Goal: Task Accomplishment & Management: Complete application form

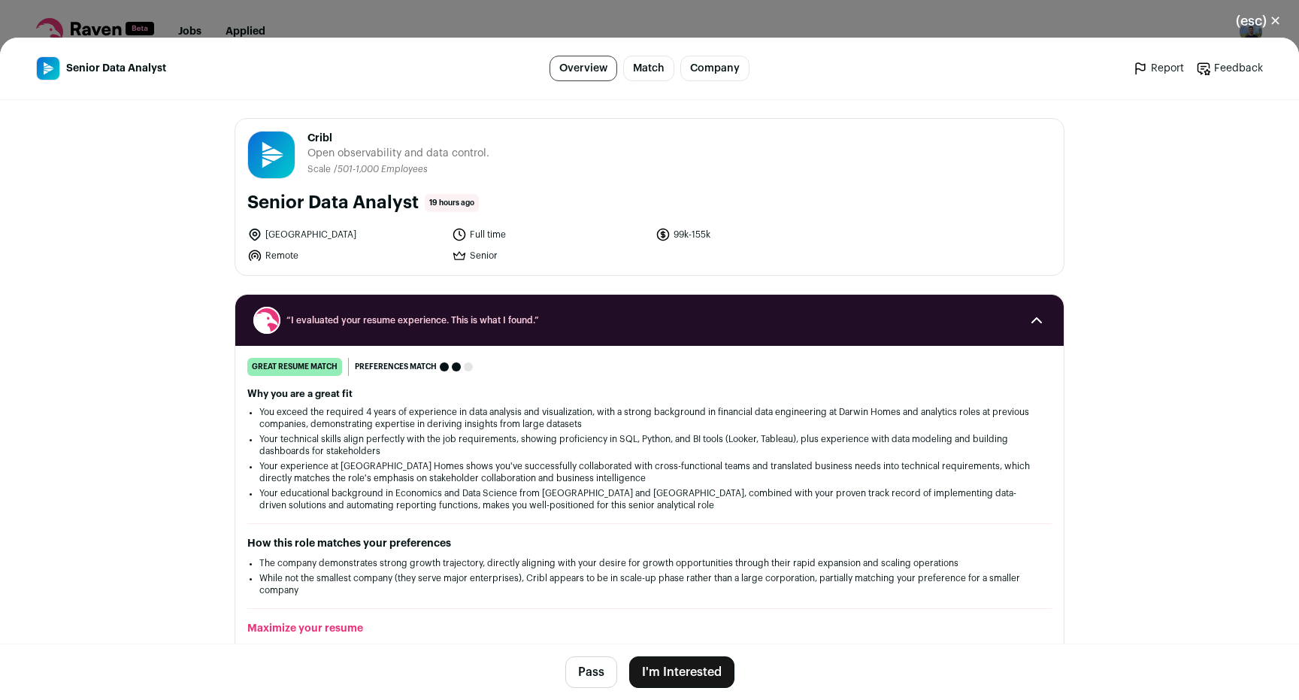
click at [706, 676] on button "I'm Interested" at bounding box center [681, 672] width 105 height 32
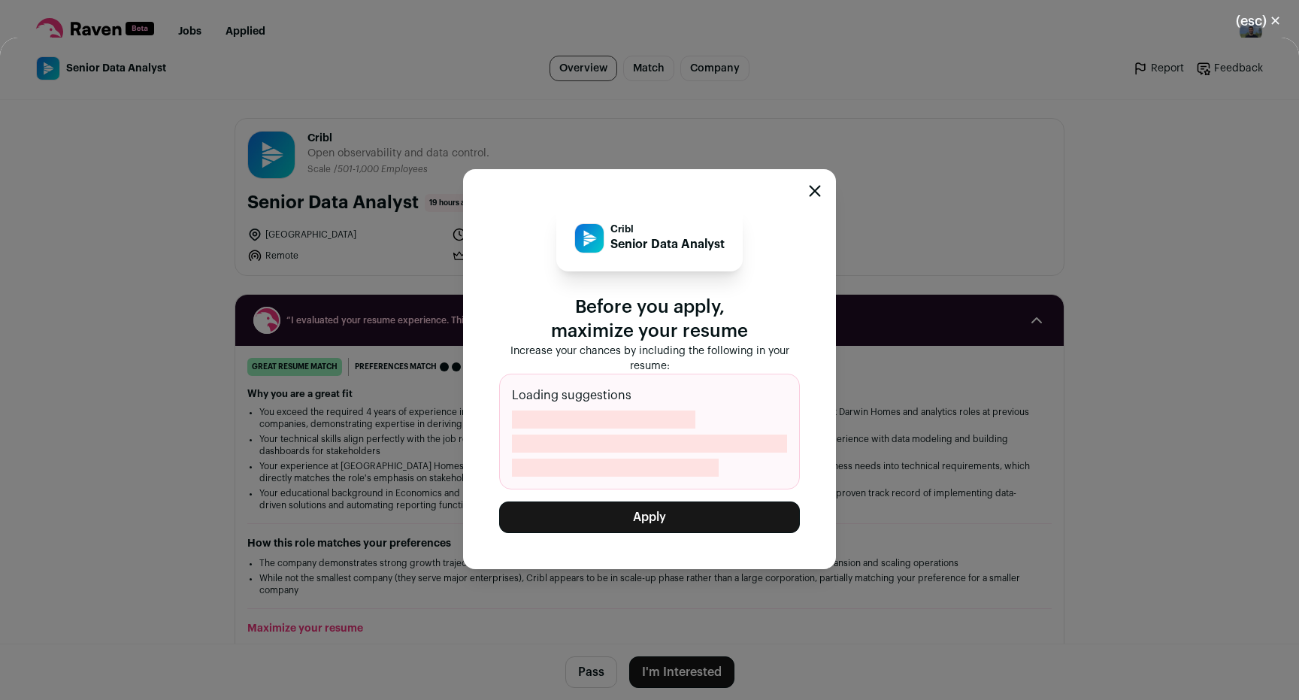
click at [680, 522] on button "Apply" at bounding box center [649, 517] width 301 height 32
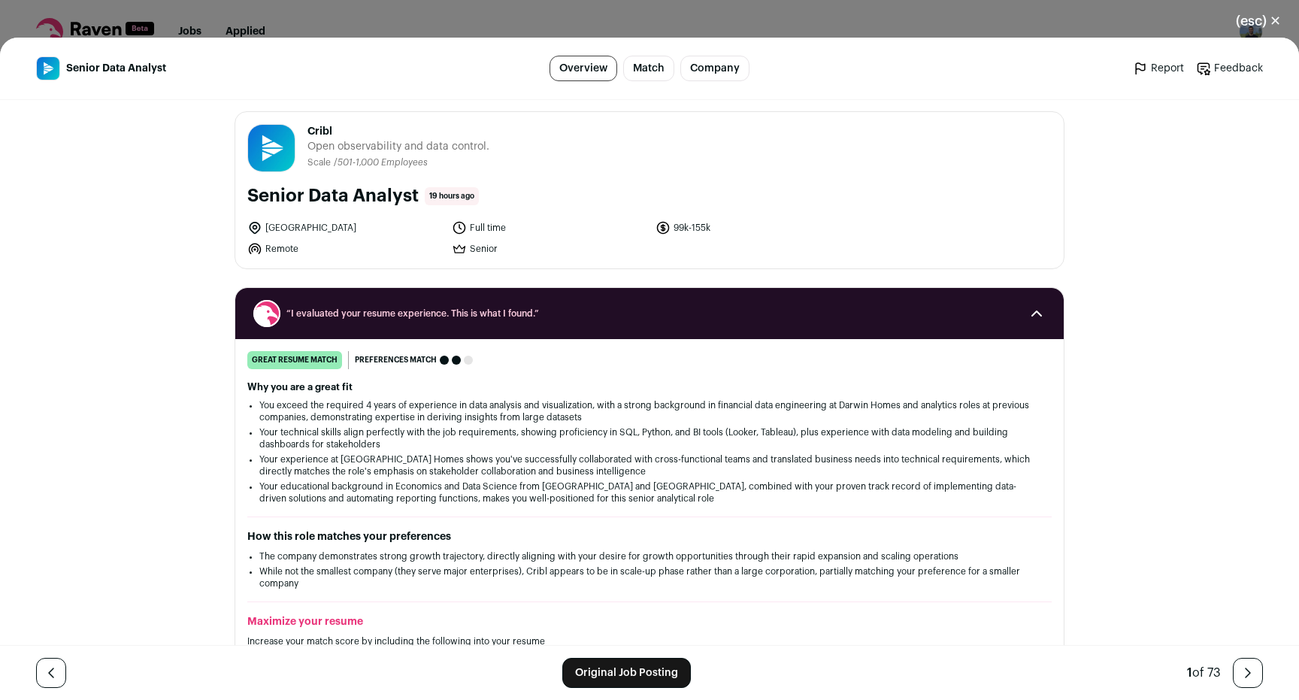
scroll to position [8, 0]
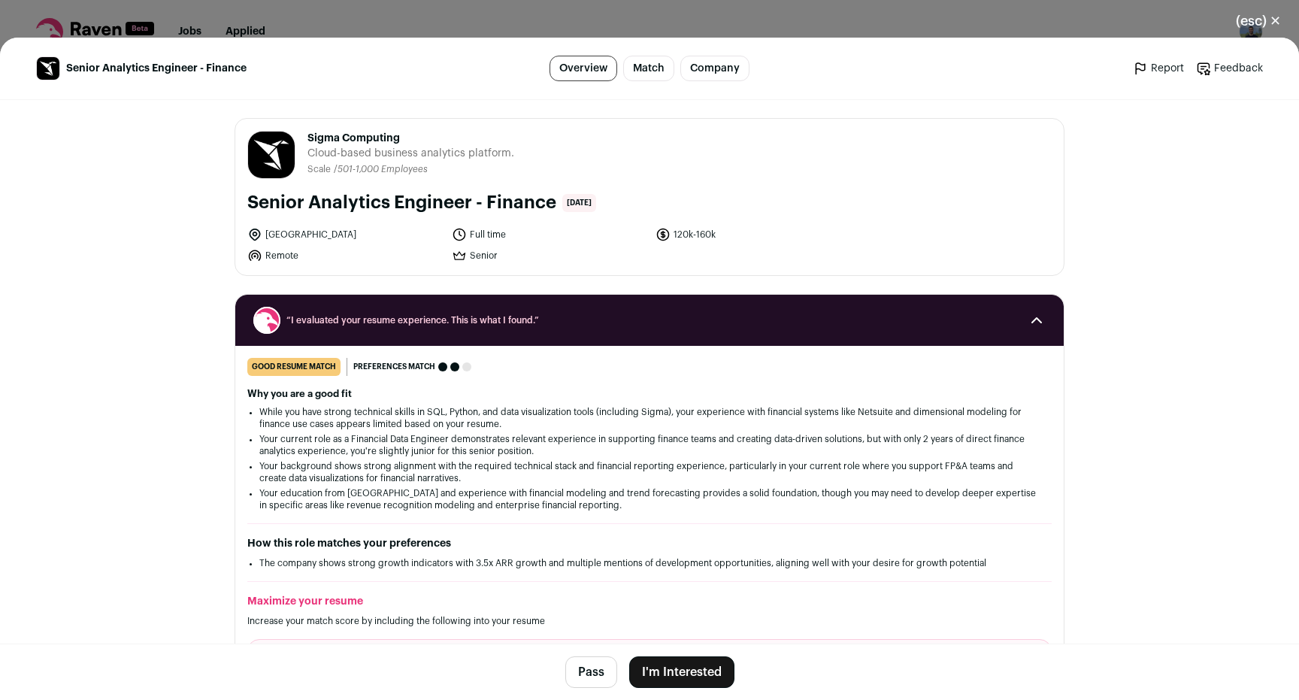
click at [671, 665] on button "I'm Interested" at bounding box center [681, 672] width 105 height 32
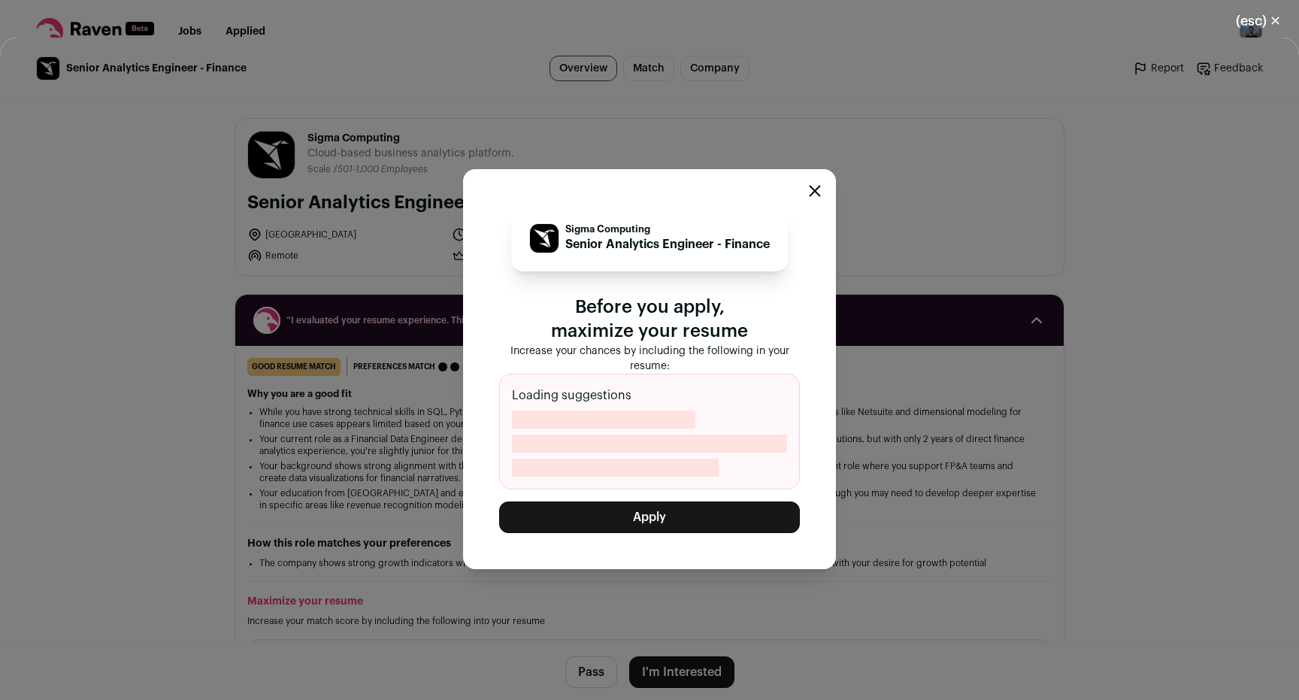
click at [703, 526] on button "Apply" at bounding box center [649, 517] width 301 height 32
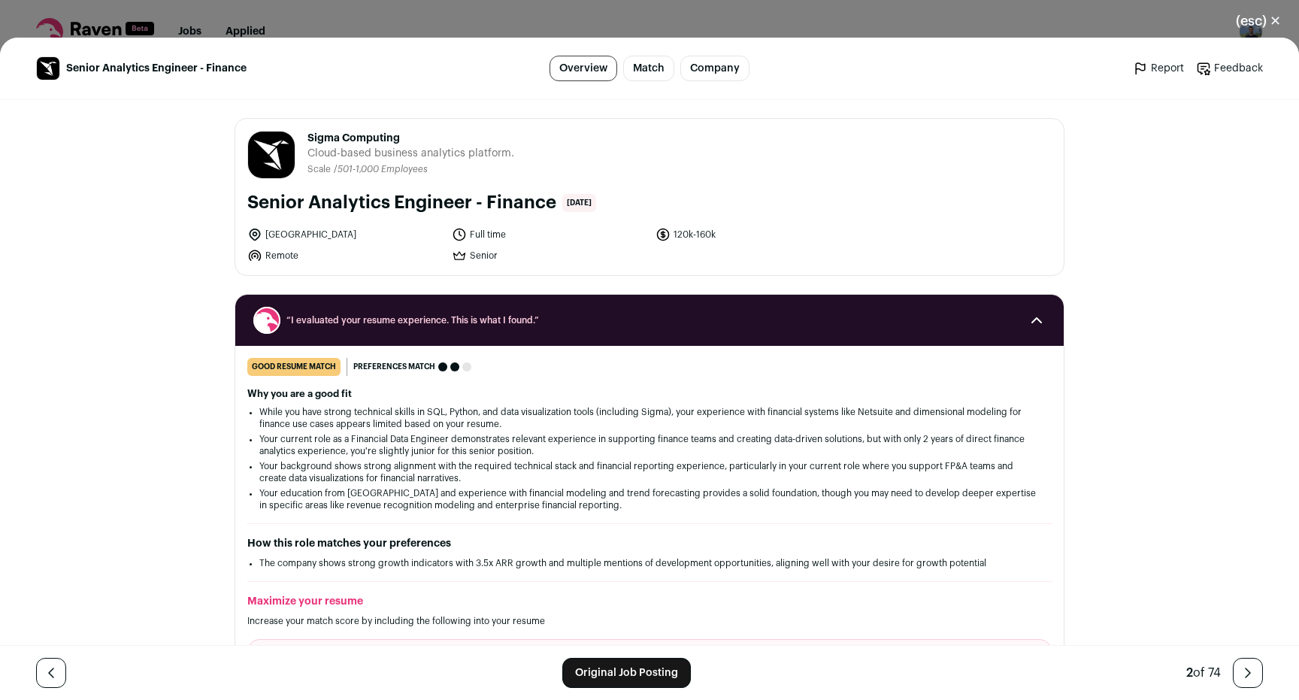
click at [1247, 27] on button "(esc) ✕" at bounding box center [1258, 21] width 81 height 33
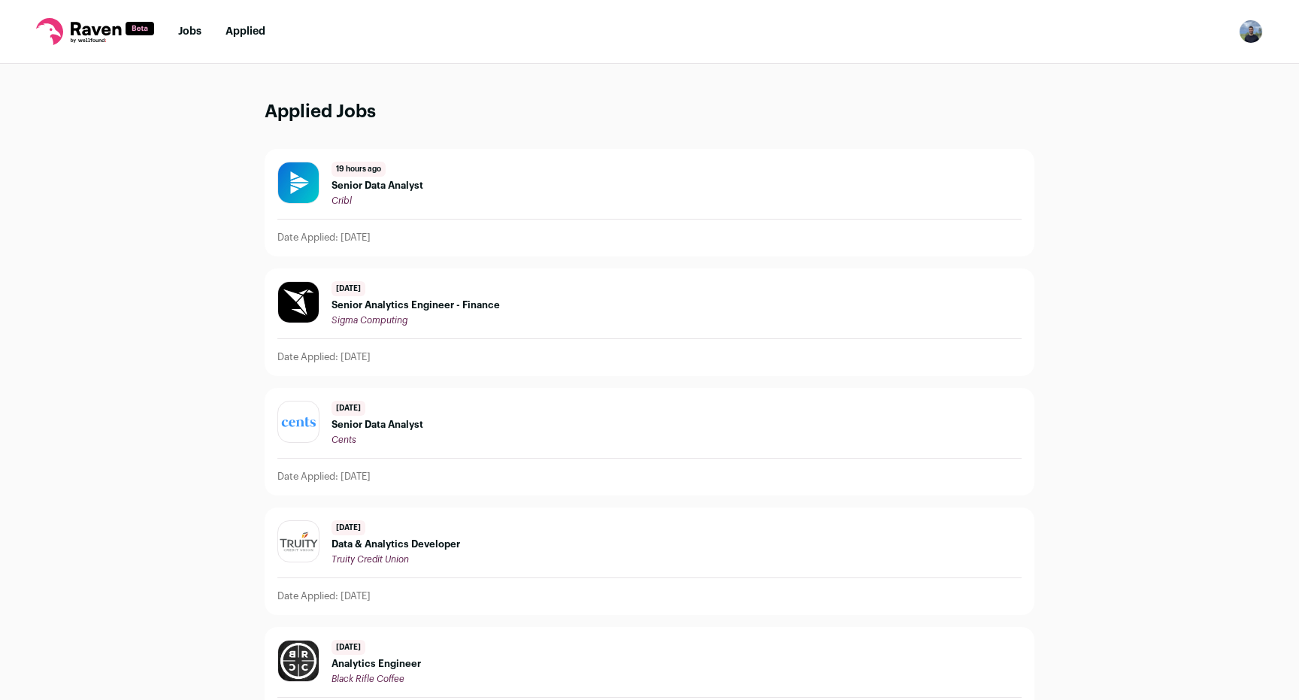
click at [171, 23] on nav "Jobs Applied Settings Notifications Preferences Resume FAQs Logout" at bounding box center [649, 32] width 1299 height 64
click at [177, 24] on nav "Jobs Applied Settings Notifications Preferences Resume FAQs Logout" at bounding box center [649, 32] width 1299 height 64
click at [180, 30] on link "Jobs" at bounding box center [189, 31] width 23 height 11
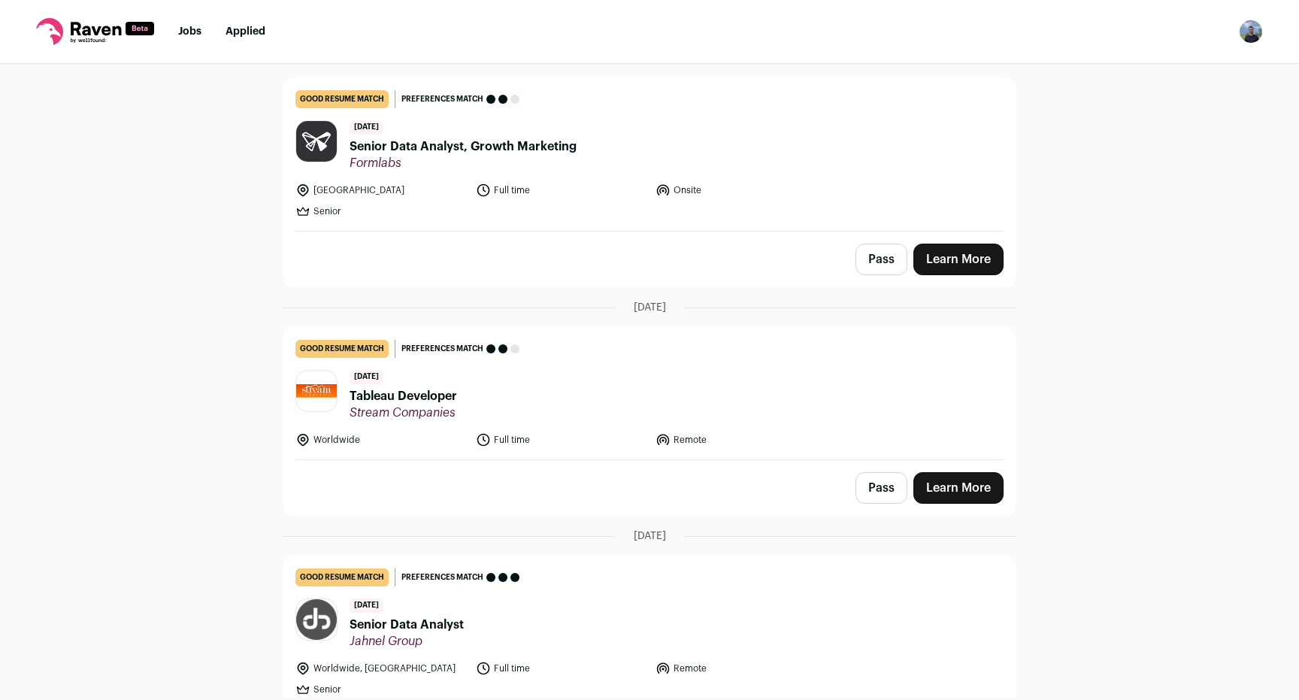
scroll to position [132, 0]
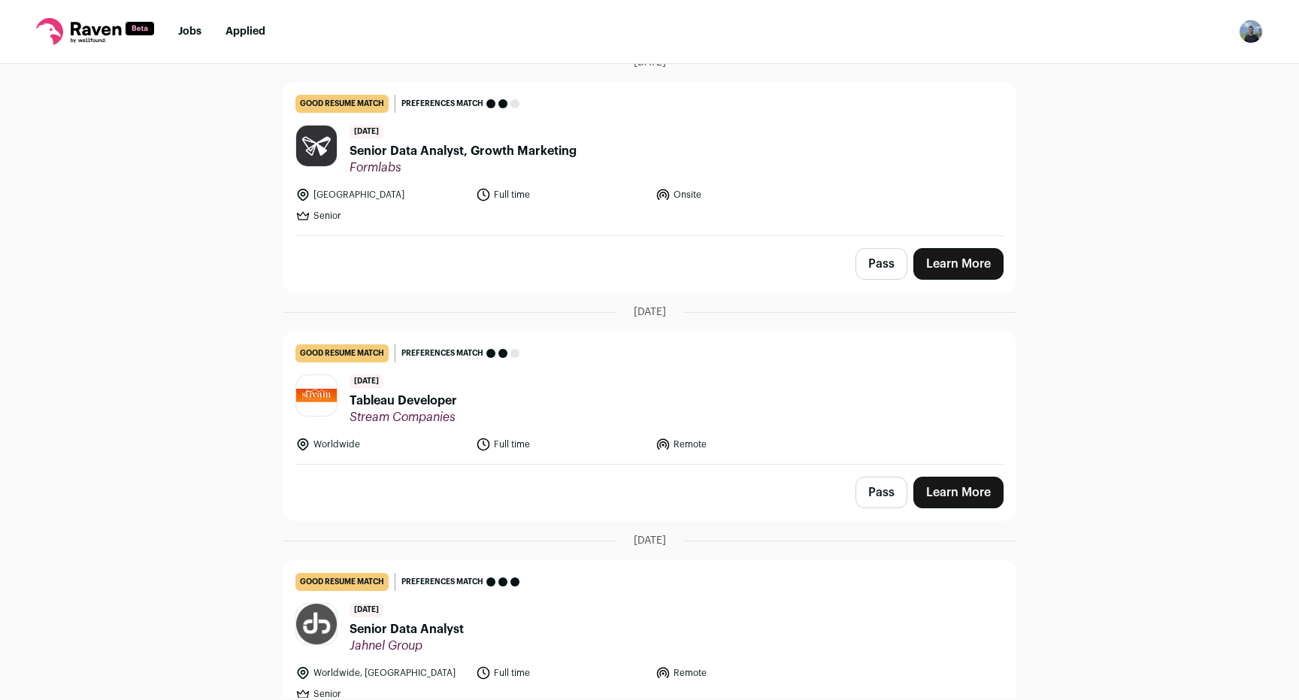
click at [462, 162] on span "Formlabs" at bounding box center [463, 167] width 227 height 15
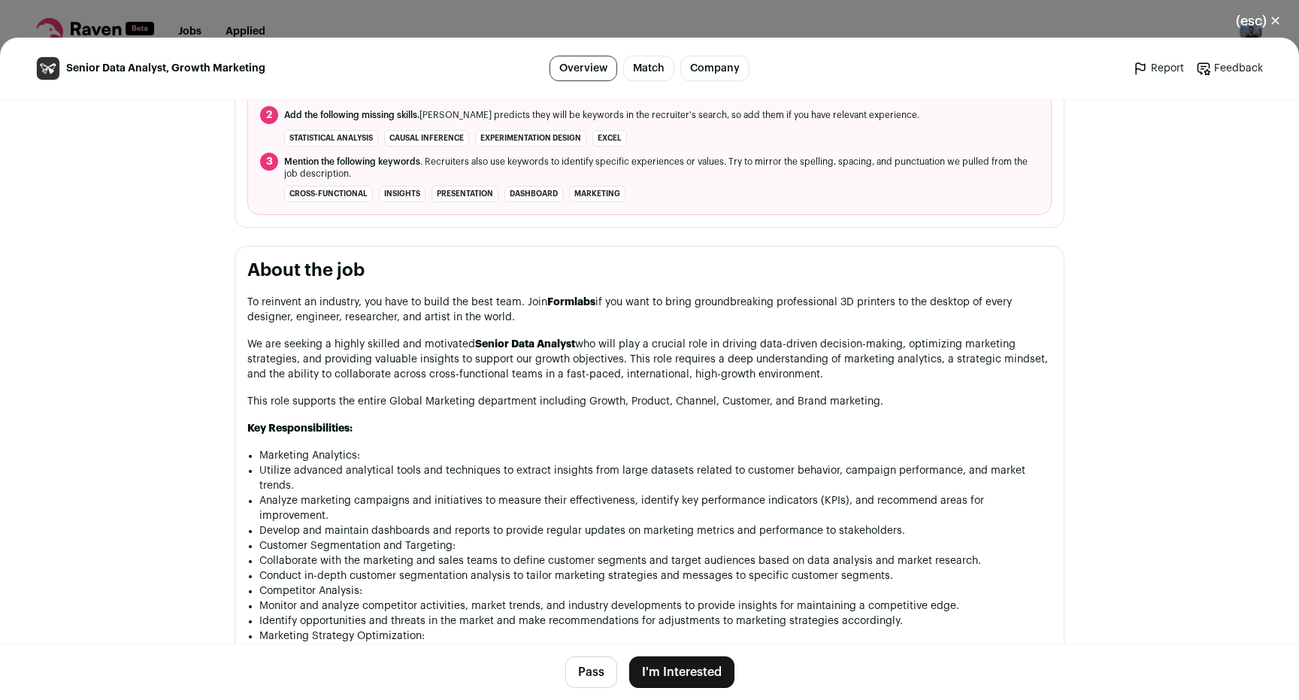
scroll to position [0, 0]
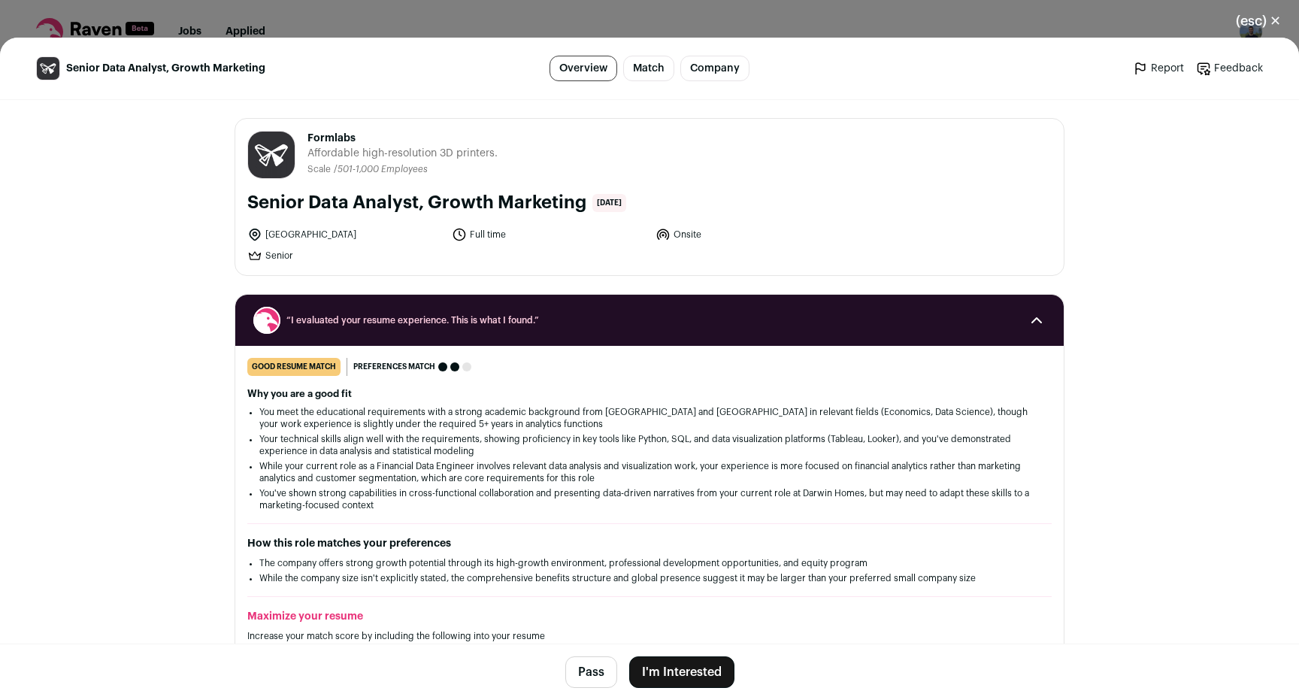
click at [666, 665] on button "I'm Interested" at bounding box center [681, 672] width 105 height 32
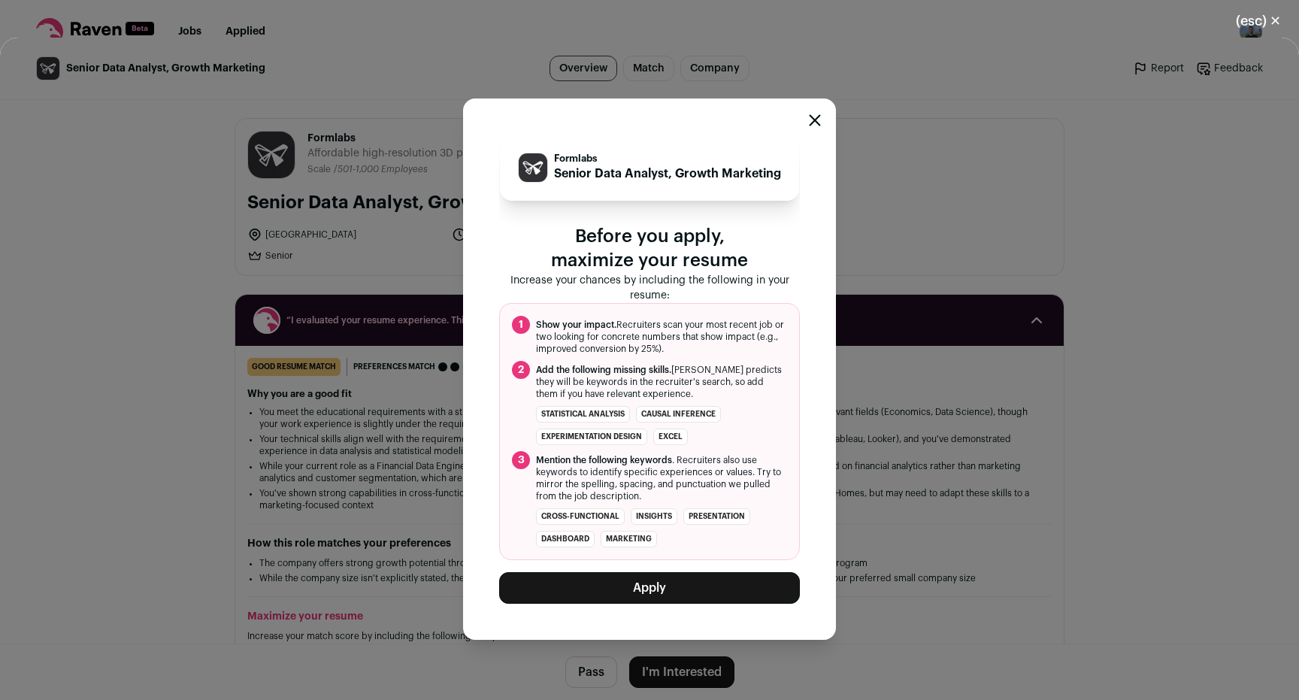
click at [813, 117] on icon "Close modal" at bounding box center [816, 120] width 10 height 10
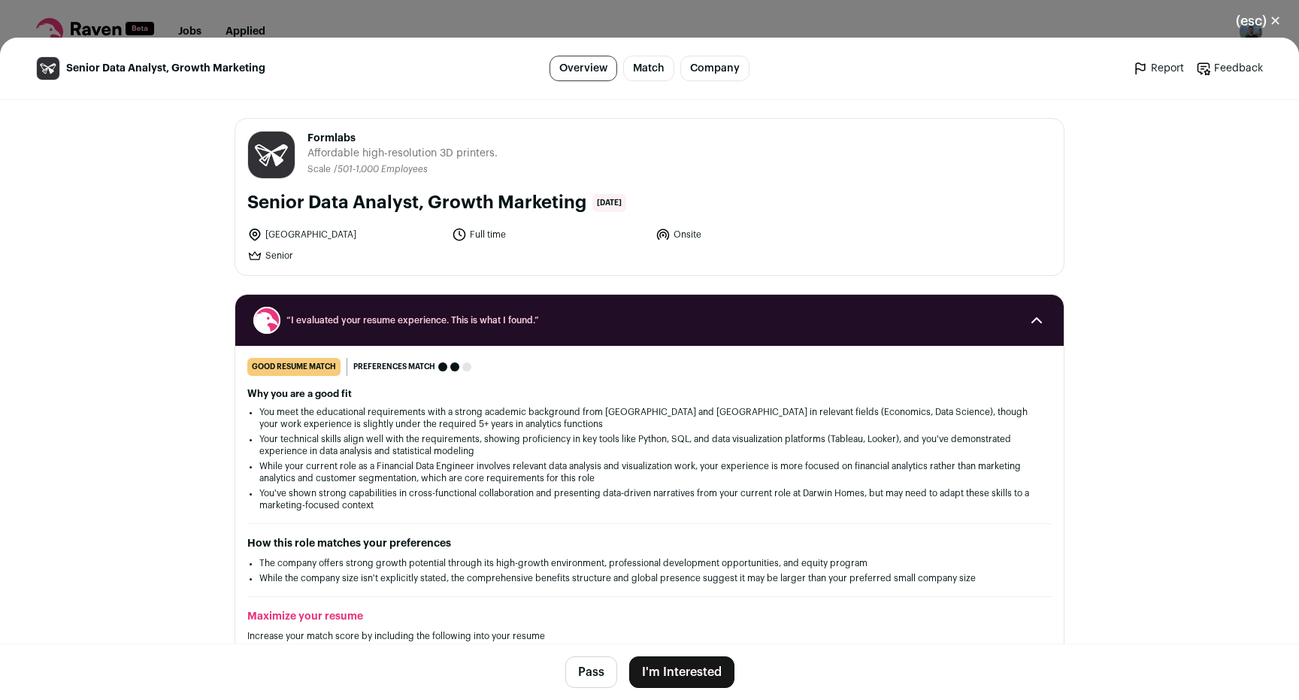
click at [1264, 26] on button "(esc) ✕" at bounding box center [1258, 21] width 81 height 33
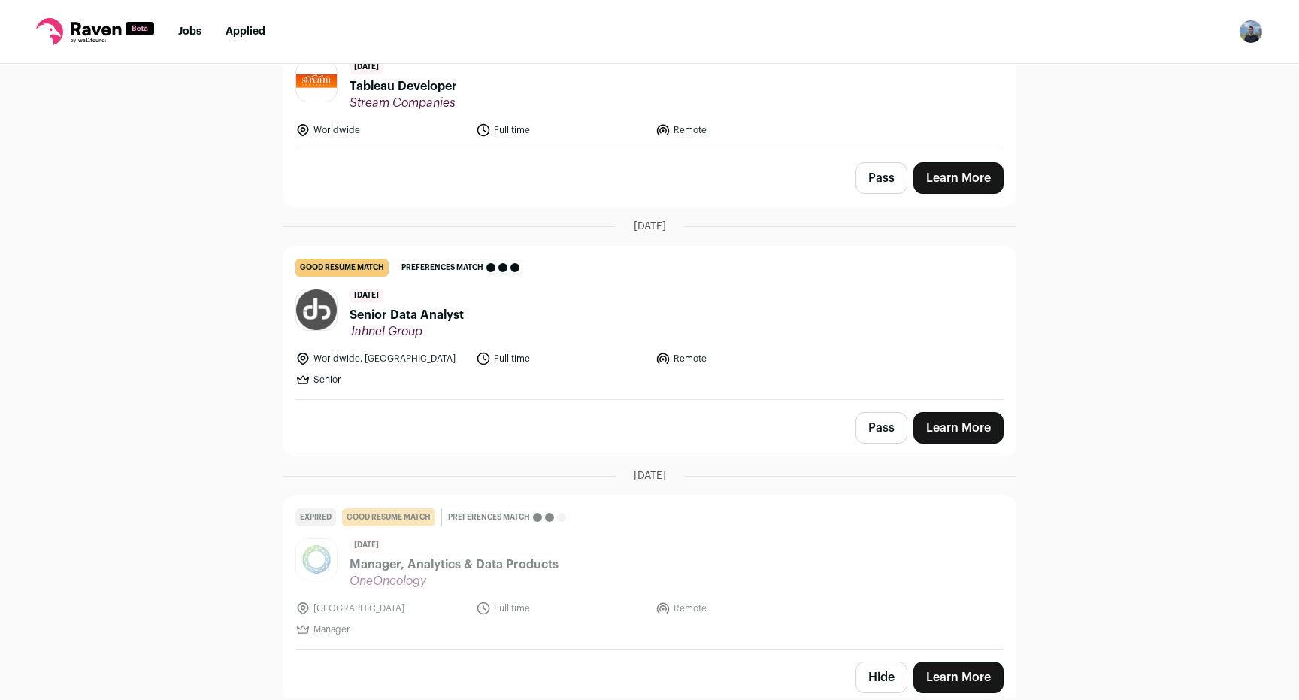
scroll to position [451, 0]
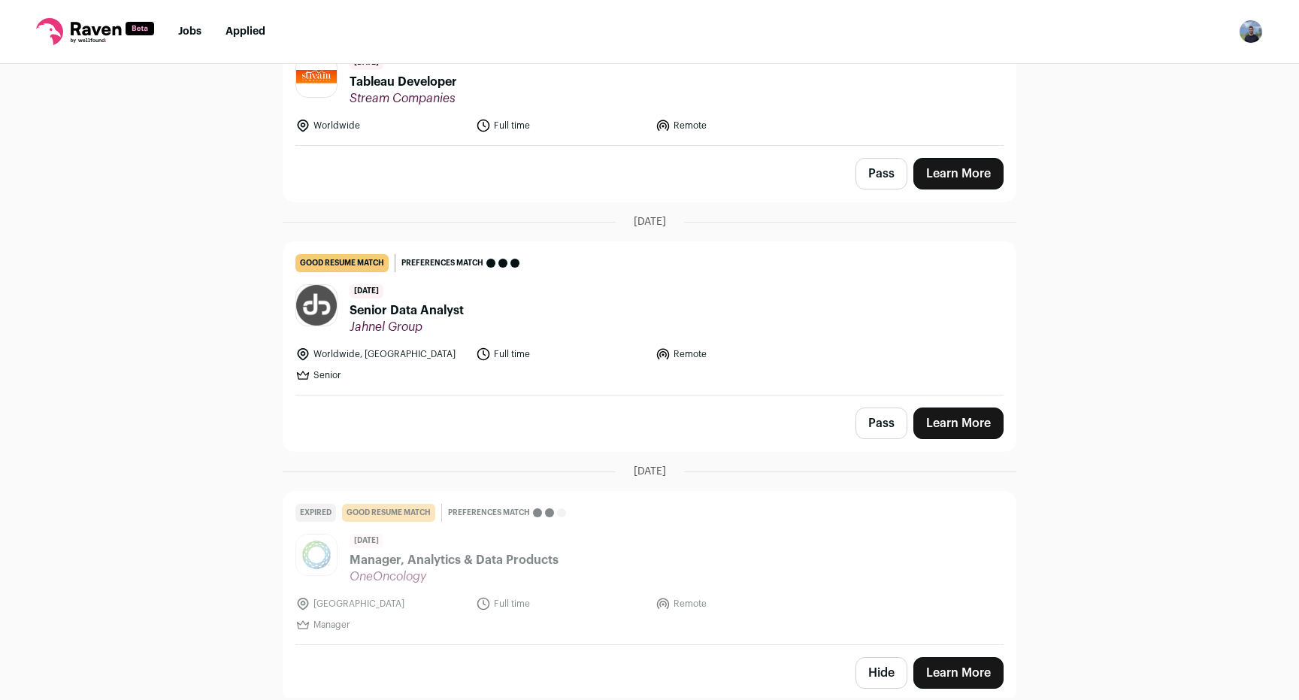
click at [596, 323] on header "20 days ago Senior Data Analyst Jahnel Group" at bounding box center [649, 309] width 708 height 50
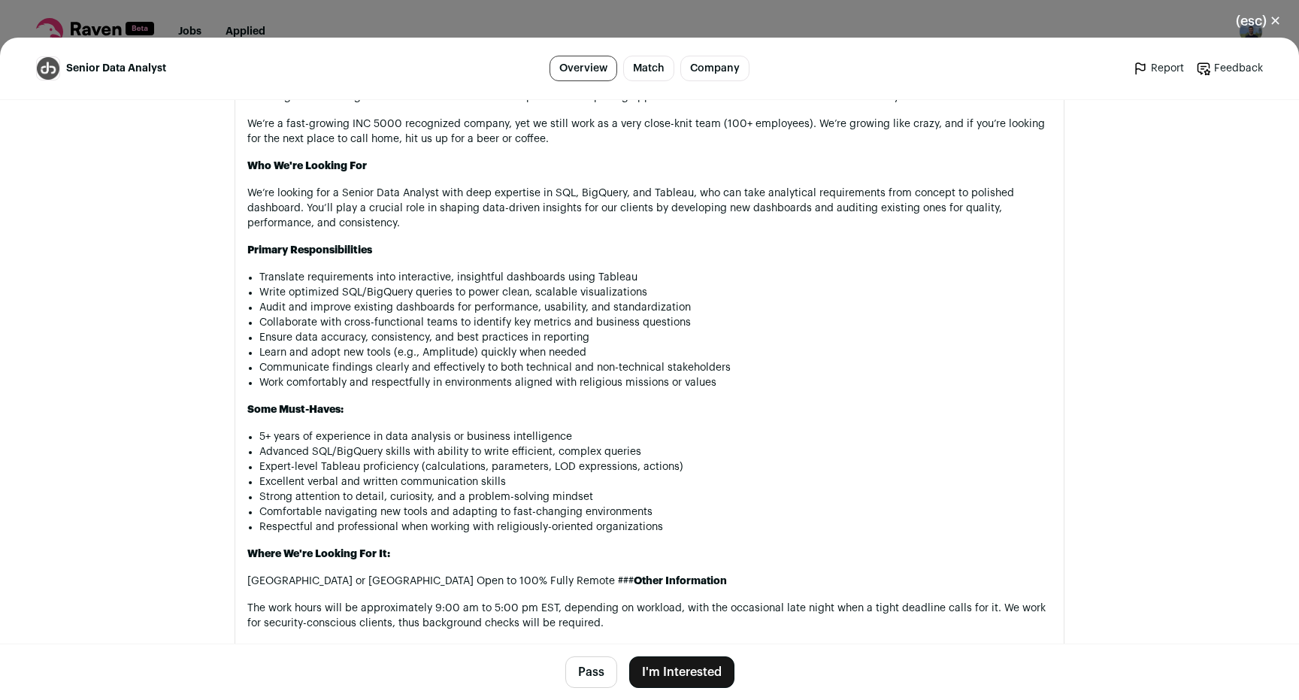
scroll to position [787, 0]
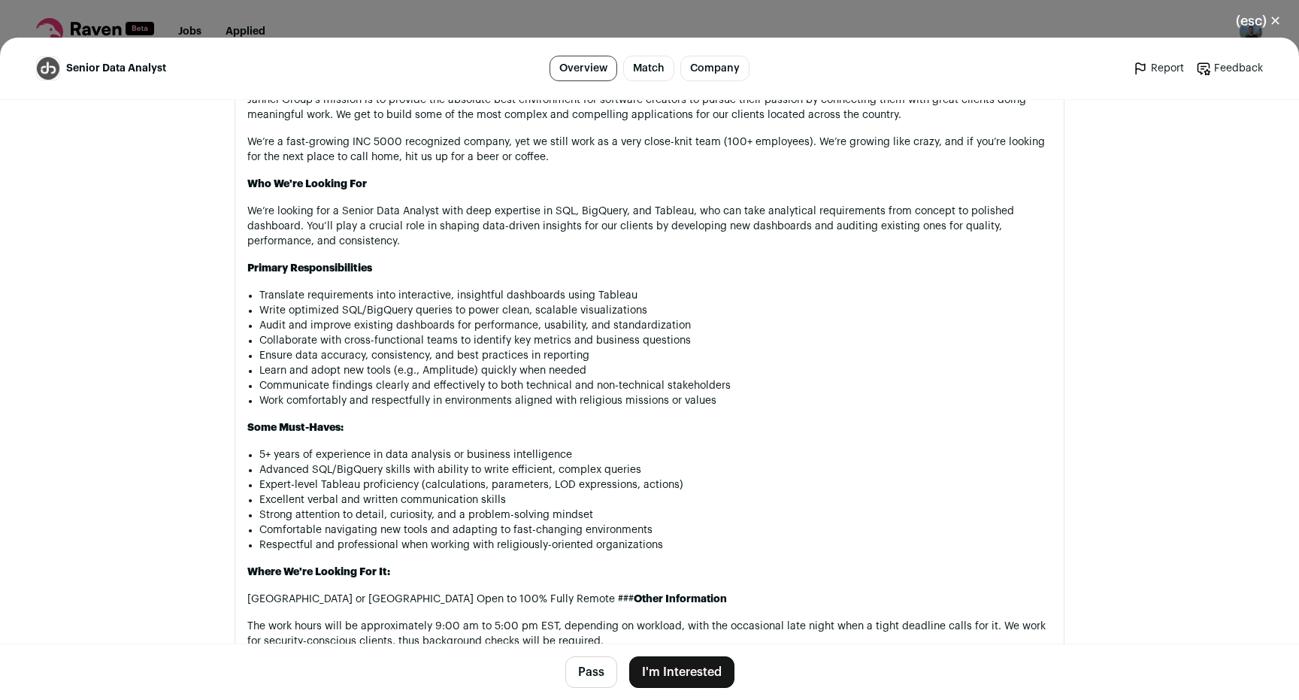
click at [658, 665] on button "I'm Interested" at bounding box center [681, 672] width 105 height 32
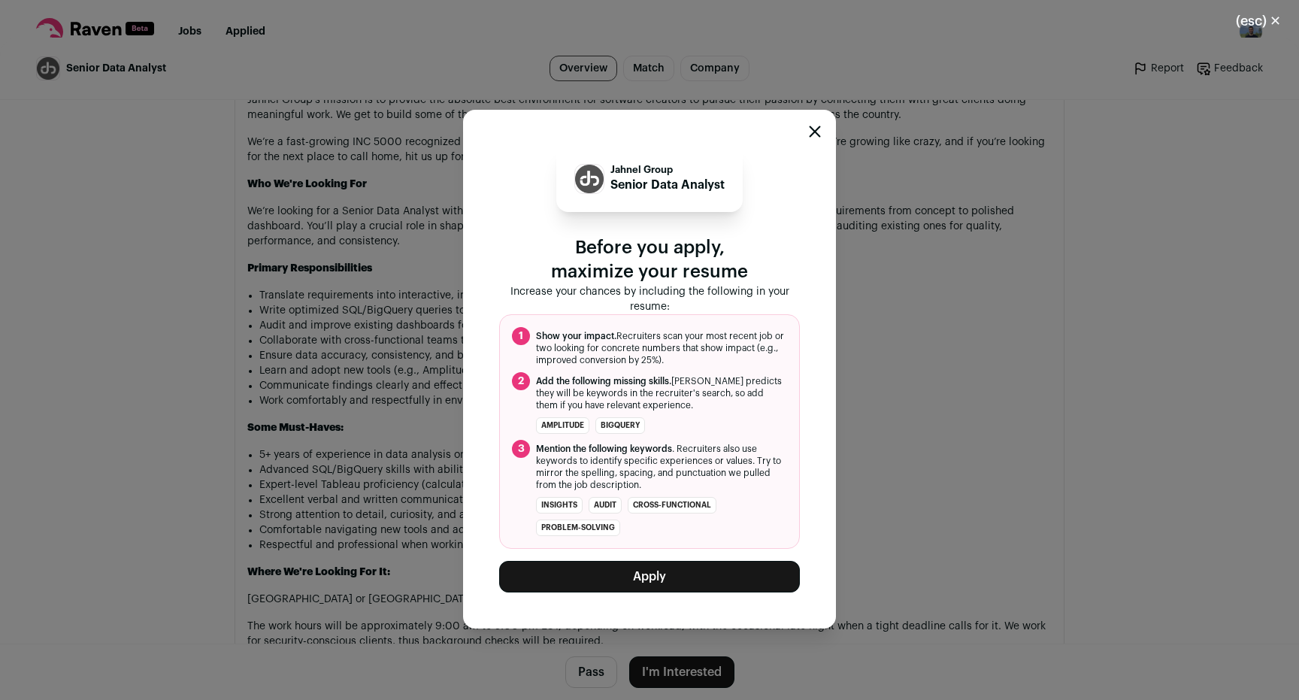
click at [807, 135] on div "Jahnel Group Senior Data Analyst Before you apply, maximize your resume Increas…" at bounding box center [649, 369] width 373 height 519
click at [819, 129] on icon "Close modal" at bounding box center [815, 132] width 12 height 12
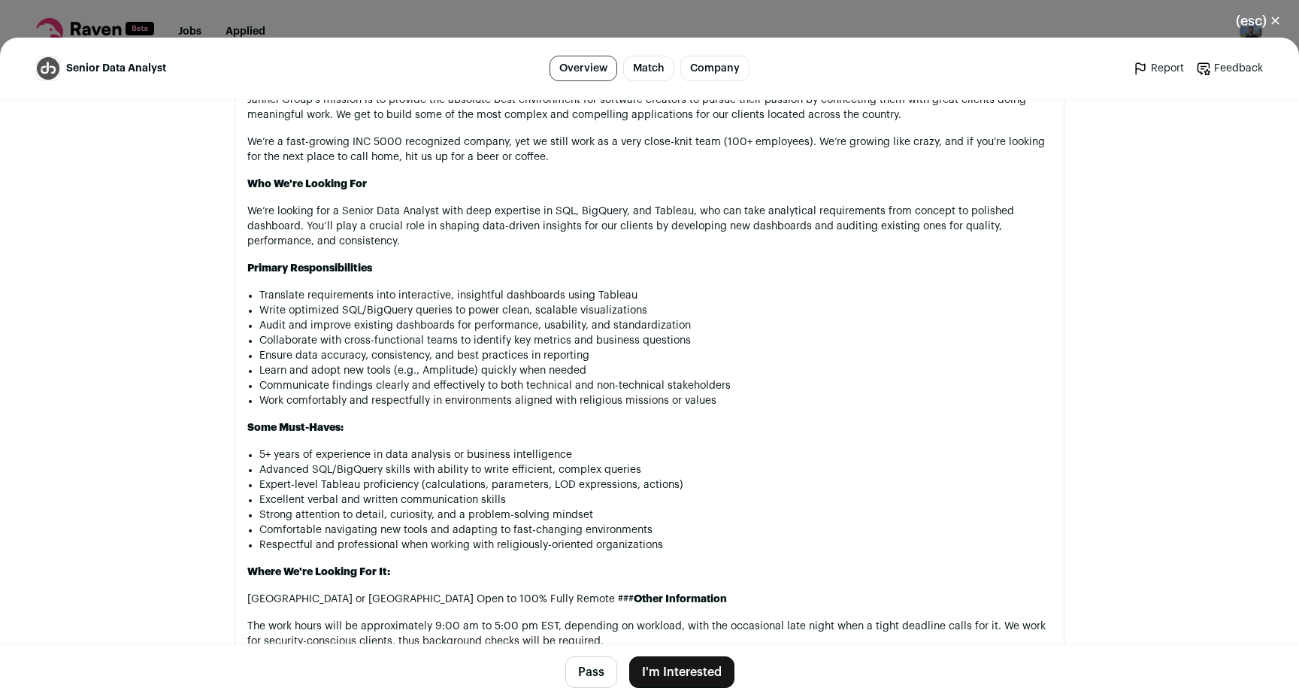
click at [1250, 24] on button "(esc) ✕" at bounding box center [1258, 21] width 81 height 33
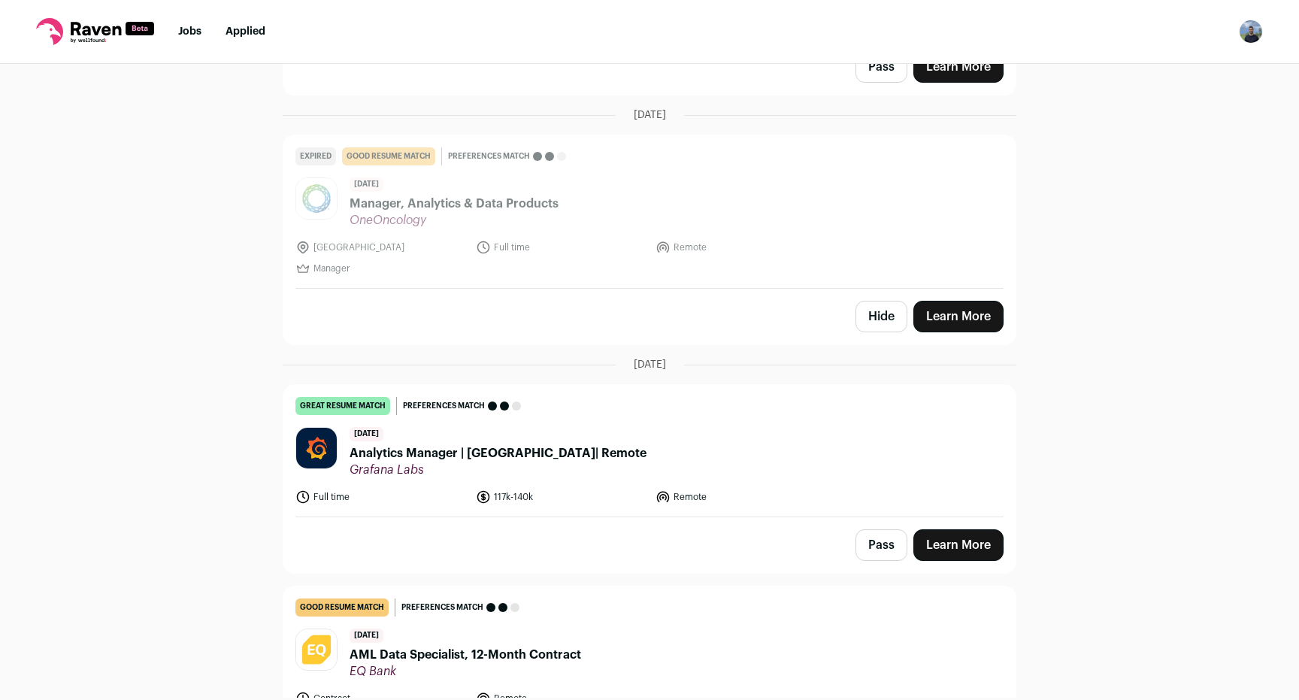
scroll to position [0, 0]
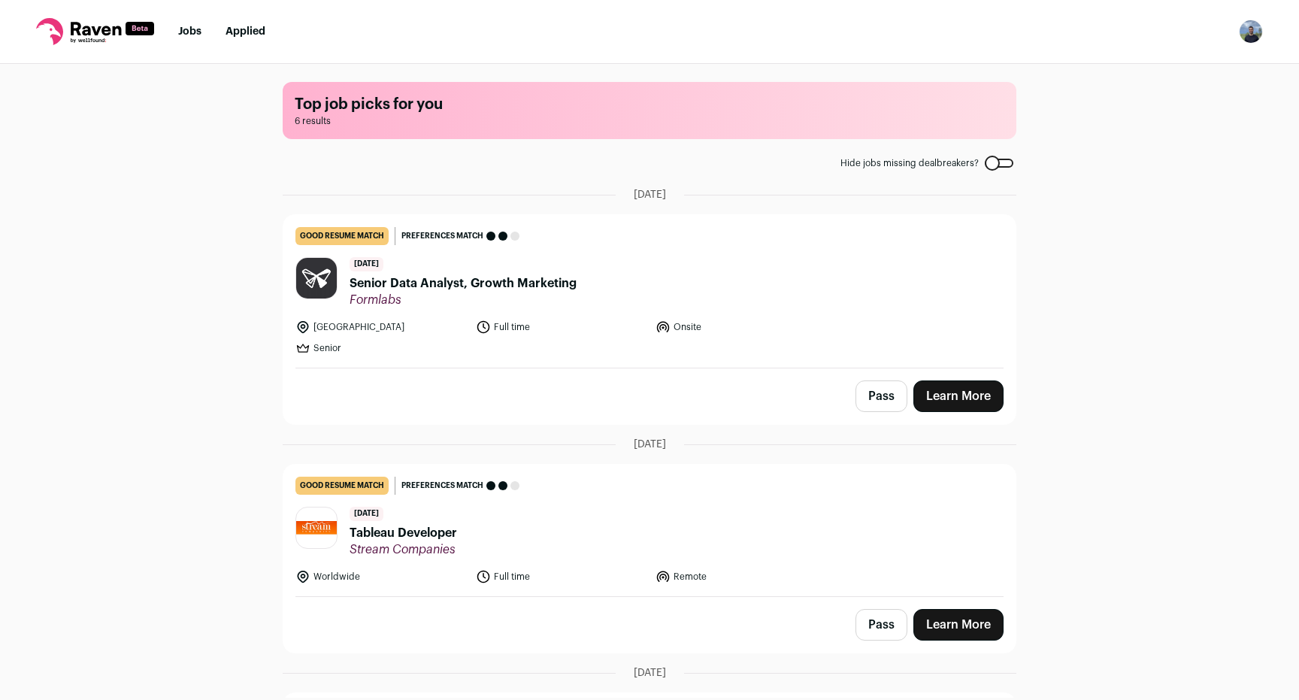
click at [242, 32] on link "Applied" at bounding box center [246, 31] width 40 height 11
